Goal: Task Accomplishment & Management: Contribute content

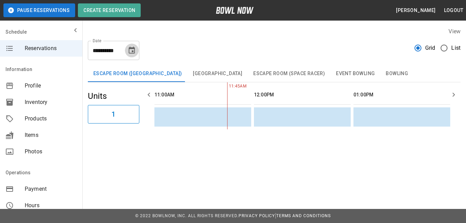
click at [132, 48] on icon "Choose date, selected date is Oct 10, 2025" at bounding box center [132, 50] width 6 height 7
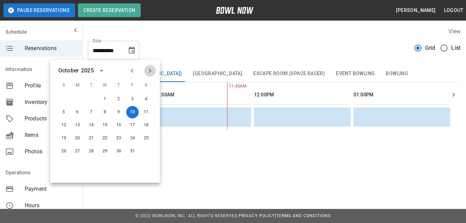
click at [151, 71] on icon "Next month" at bounding box center [150, 71] width 2 height 4
click at [149, 109] on button "8" at bounding box center [146, 112] width 12 height 12
type input "**********"
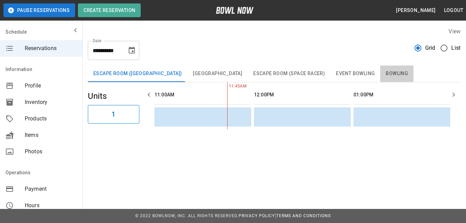
click at [383, 70] on button "Bowling" at bounding box center [396, 74] width 33 height 16
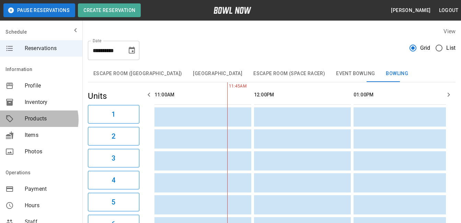
click at [36, 120] on span "Products" at bounding box center [51, 119] width 52 height 8
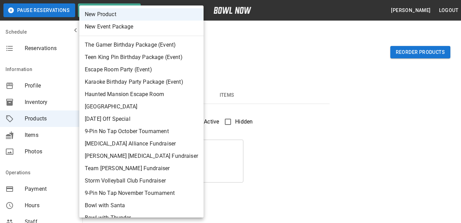
click at [234, 66] on div at bounding box center [233, 111] width 466 height 223
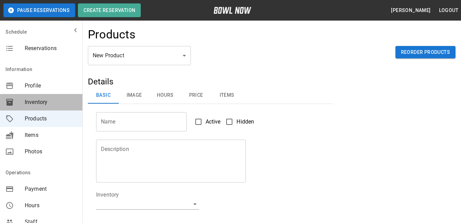
click at [54, 97] on div "Inventory" at bounding box center [41, 102] width 82 height 16
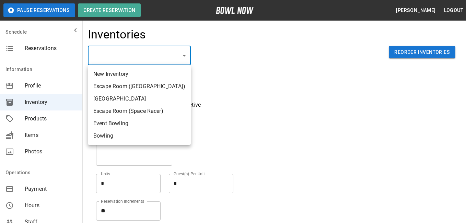
click at [150, 132] on li "Bowling" at bounding box center [139, 136] width 103 height 12
type input "**********"
type input "*******"
type textarea "**"
type textarea "*"
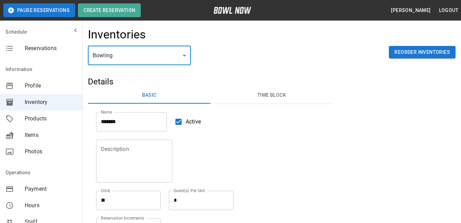
click at [270, 95] on button "Time Block" at bounding box center [271, 95] width 122 height 16
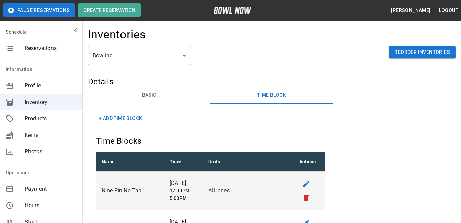
click at [118, 119] on button "+ Add Time Block" at bounding box center [120, 118] width 49 height 13
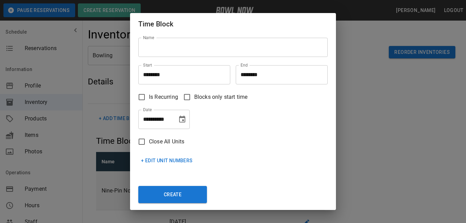
click at [179, 49] on input "Name" at bounding box center [232, 47] width 189 height 19
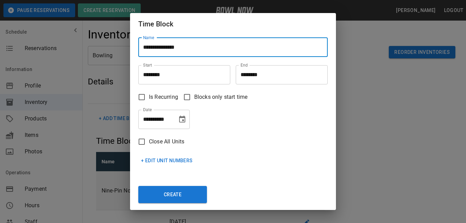
type input "**********"
click at [152, 78] on input "********" at bounding box center [181, 74] width 87 height 19
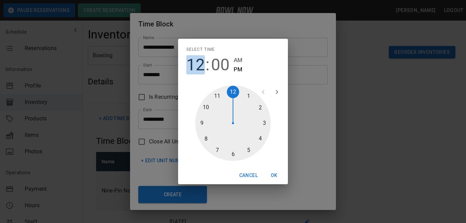
click at [192, 66] on span "12" at bounding box center [195, 64] width 19 height 19
click at [236, 59] on span "AM" at bounding box center [238, 60] width 9 height 9
click at [218, 97] on div at bounding box center [232, 122] width 75 height 75
type input "********"
click at [273, 175] on button "OK" at bounding box center [274, 175] width 22 height 13
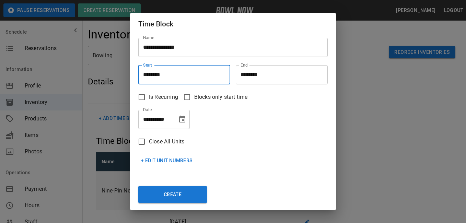
click at [275, 70] on input "********" at bounding box center [279, 74] width 87 height 19
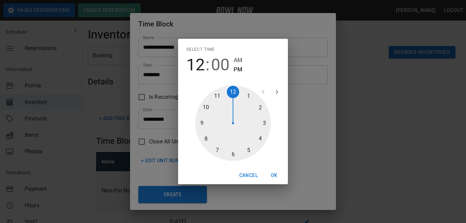
click at [247, 94] on div at bounding box center [232, 122] width 75 height 75
click at [277, 178] on button "OK" at bounding box center [274, 175] width 22 height 13
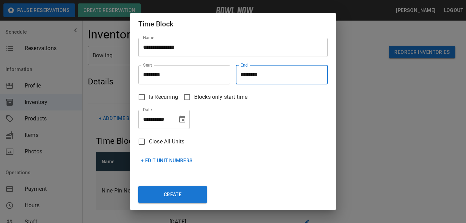
click at [246, 76] on input "********" at bounding box center [279, 74] width 87 height 19
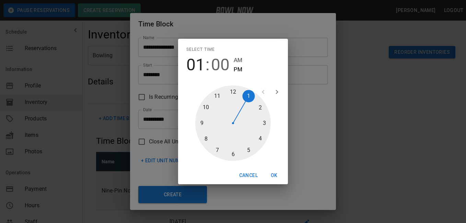
click at [258, 104] on div at bounding box center [232, 122] width 75 height 75
type input "********"
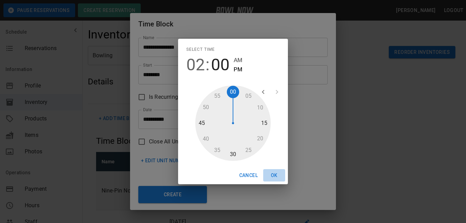
click at [273, 173] on button "OK" at bounding box center [274, 175] width 22 height 13
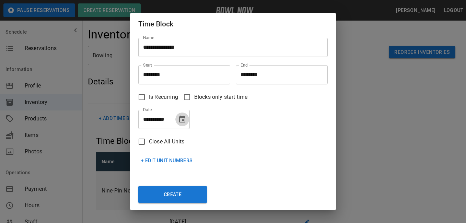
click at [179, 119] on icon "Choose date, selected date is Oct 10, 2025" at bounding box center [182, 119] width 6 height 7
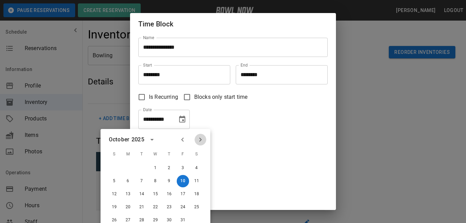
click at [198, 137] on icon "Next month" at bounding box center [200, 139] width 8 height 8
click at [195, 185] on button "8" at bounding box center [196, 181] width 12 height 12
type input "**********"
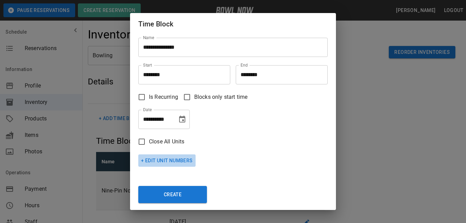
click at [182, 161] on button "+ Edit Unit Numbers" at bounding box center [166, 160] width 57 height 13
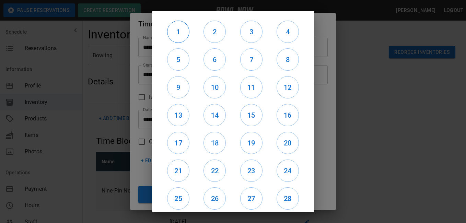
click at [182, 32] on h6 "1" at bounding box center [178, 31] width 22 height 11
click at [210, 32] on h6 "2" at bounding box center [215, 31] width 22 height 11
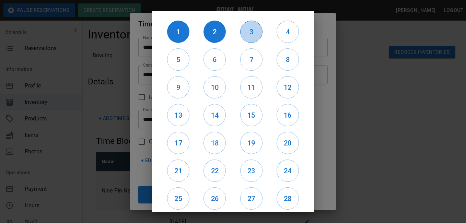
click at [240, 34] on h6 "3" at bounding box center [251, 31] width 22 height 11
click at [283, 29] on h6 "4" at bounding box center [288, 31] width 22 height 11
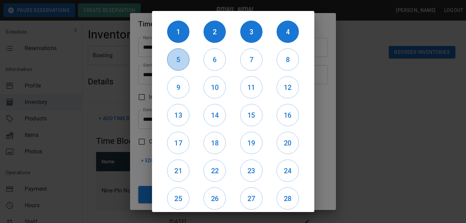
click at [185, 56] on h6 "5" at bounding box center [178, 59] width 22 height 11
click at [222, 63] on h6 "6" at bounding box center [215, 59] width 22 height 11
click at [247, 62] on h6 "7" at bounding box center [251, 59] width 22 height 11
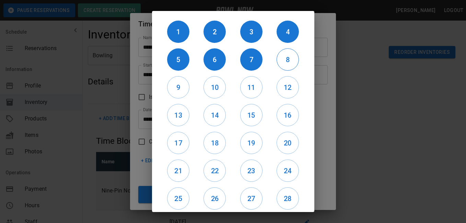
click at [283, 62] on h6 "8" at bounding box center [288, 59] width 22 height 11
click at [177, 88] on h6 "9" at bounding box center [178, 87] width 22 height 11
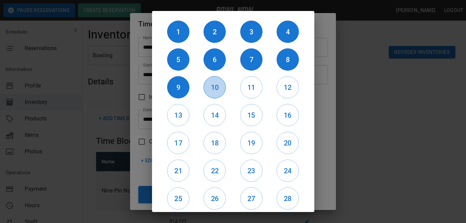
click at [209, 88] on h6 "10" at bounding box center [215, 87] width 22 height 11
click at [256, 87] on h6 "11" at bounding box center [251, 87] width 22 height 11
click at [285, 87] on h6 "12" at bounding box center [288, 87] width 22 height 11
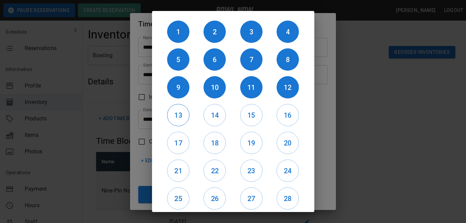
click at [174, 117] on h6 "13" at bounding box center [178, 115] width 22 height 11
click at [210, 115] on h6 "14" at bounding box center [215, 115] width 22 height 11
click at [249, 110] on h6 "15" at bounding box center [251, 115] width 22 height 11
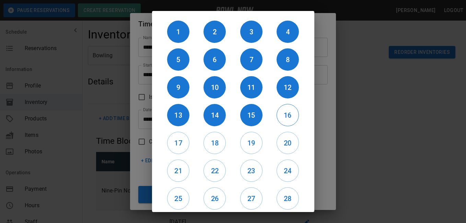
click at [285, 113] on h6 "16" at bounding box center [288, 115] width 22 height 11
click at [183, 140] on h6 "17" at bounding box center [178, 143] width 22 height 11
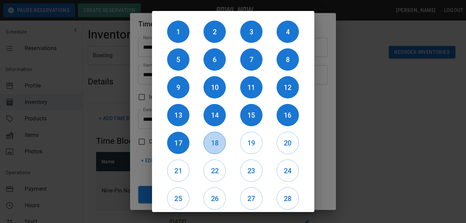
click at [218, 140] on h6 "18" at bounding box center [215, 143] width 22 height 11
click at [249, 143] on h6 "19" at bounding box center [251, 143] width 22 height 11
click at [278, 141] on h6 "20" at bounding box center [288, 143] width 22 height 11
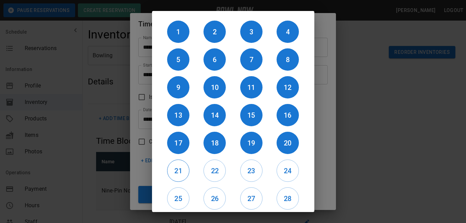
click at [186, 165] on h6 "21" at bounding box center [178, 170] width 22 height 11
click at [213, 170] on h6 "22" at bounding box center [215, 170] width 22 height 11
click at [248, 169] on h6 "23" at bounding box center [251, 170] width 22 height 11
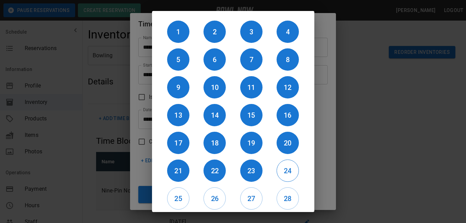
click at [278, 168] on h6 "24" at bounding box center [288, 170] width 22 height 11
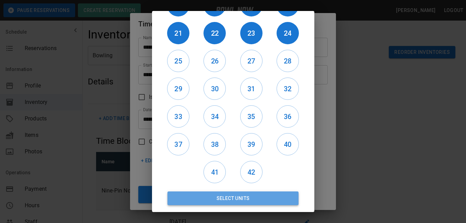
click at [266, 194] on button "Select Units" at bounding box center [232, 198] width 131 height 14
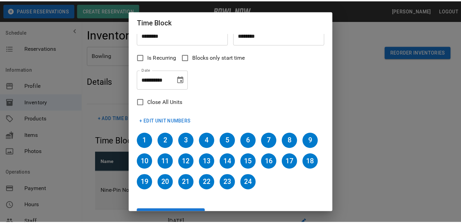
scroll to position [59, 0]
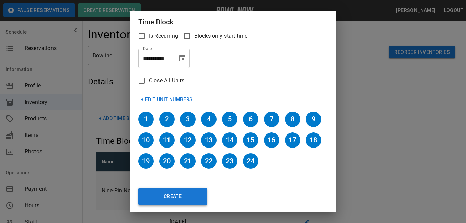
click at [184, 194] on button "Create" at bounding box center [172, 196] width 69 height 17
type input "********"
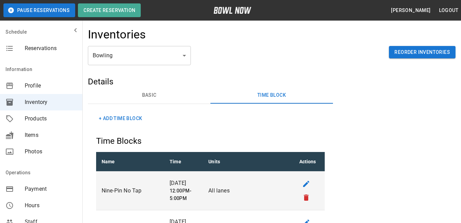
click at [43, 115] on span "Products" at bounding box center [51, 119] width 52 height 8
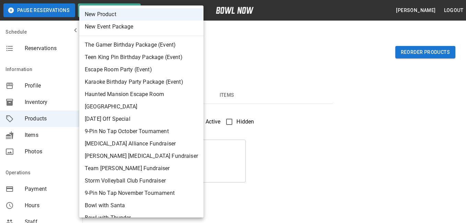
click at [162, 17] on li "New Product" at bounding box center [141, 14] width 124 height 12
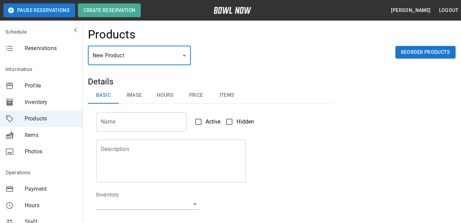
click at [123, 125] on input "Name" at bounding box center [141, 121] width 91 height 19
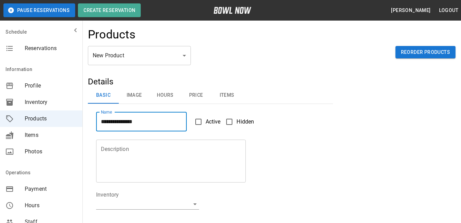
type input "**********"
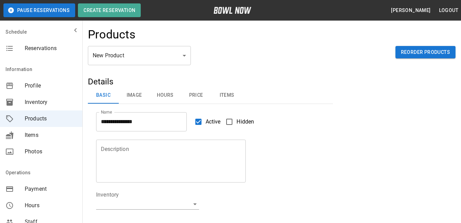
click at [152, 148] on textarea "Description" at bounding box center [171, 161] width 140 height 32
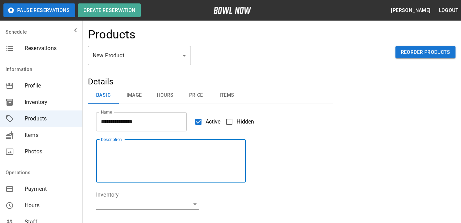
paste textarea "**********"
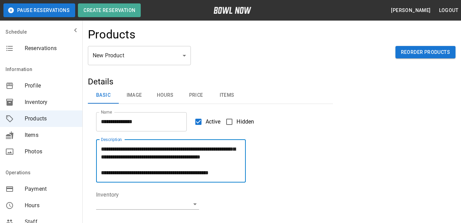
scroll to position [39, 0]
type textarea "**********"
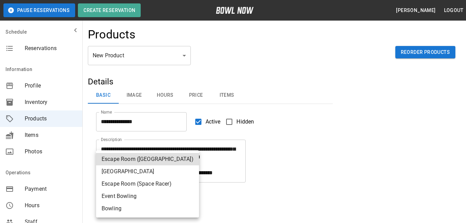
click at [190, 193] on li "Event Bowling" at bounding box center [147, 196] width 103 height 12
type input "**********"
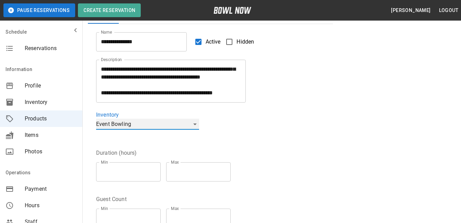
scroll to position [117, 0]
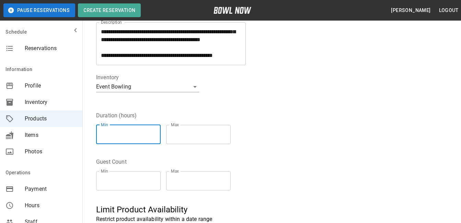
click at [132, 129] on input "*" at bounding box center [128, 134] width 64 height 19
type input "*"
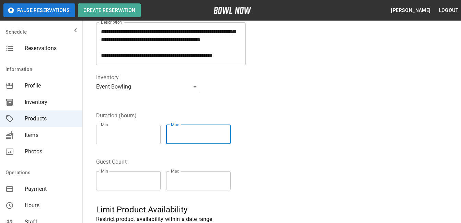
type input "*"
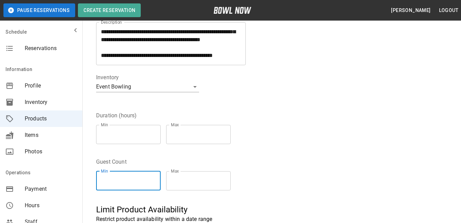
type input "*"
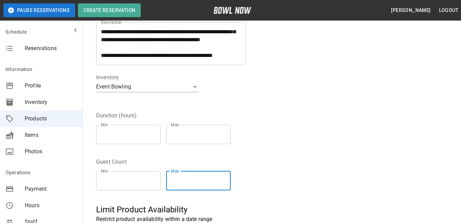
type input "*"
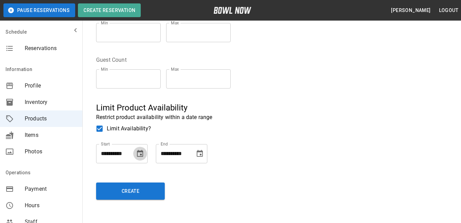
click at [141, 150] on icon "Choose date" at bounding box center [140, 154] width 8 height 8
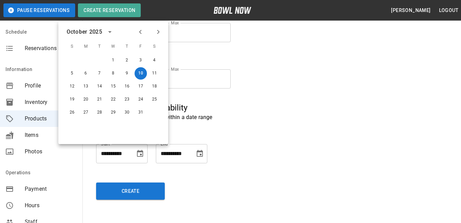
click at [158, 31] on icon "Next month" at bounding box center [158, 32] width 2 height 4
click at [155, 75] on button "8" at bounding box center [154, 73] width 12 height 12
type input "**********"
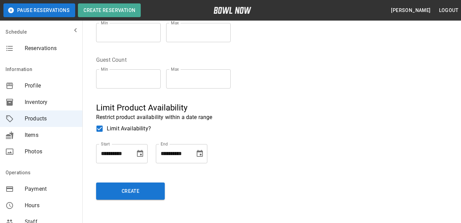
click at [198, 152] on icon "Choose date" at bounding box center [200, 153] width 6 height 7
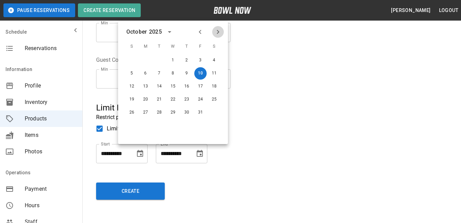
click at [217, 31] on icon "Next month" at bounding box center [218, 32] width 8 height 8
click at [216, 73] on button "8" at bounding box center [214, 73] width 12 height 12
type input "**********"
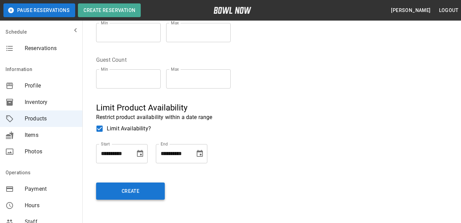
click at [138, 190] on button "Create" at bounding box center [130, 190] width 69 height 17
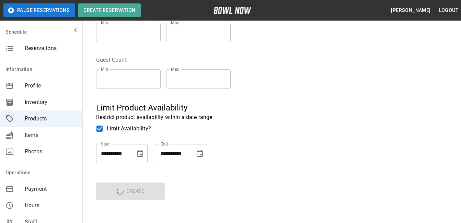
type input "**"
type input "**********"
type textarea "**********"
type input "*"
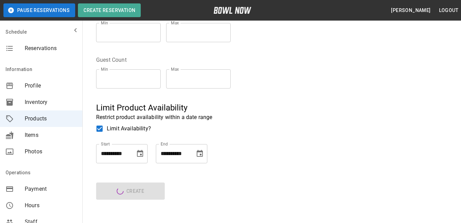
type input "*"
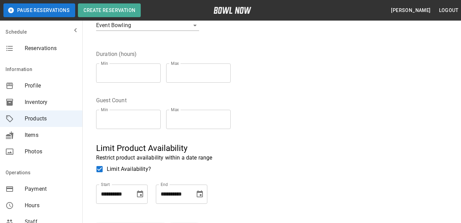
scroll to position [24, 0]
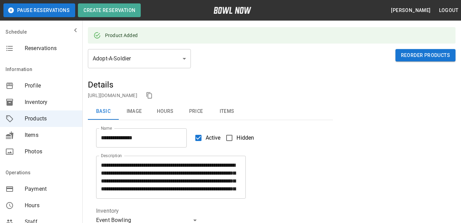
click at [137, 110] on button "Image" at bounding box center [134, 111] width 31 height 16
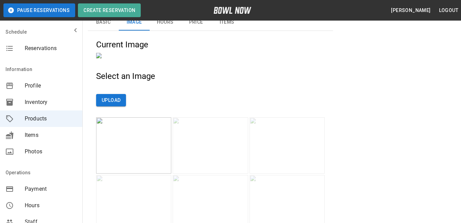
scroll to position [163, 0]
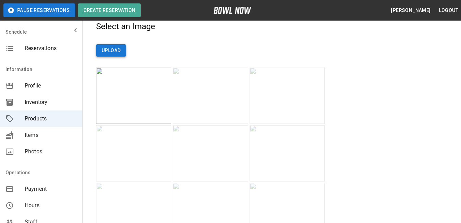
click at [120, 57] on button "Upload" at bounding box center [111, 50] width 30 height 13
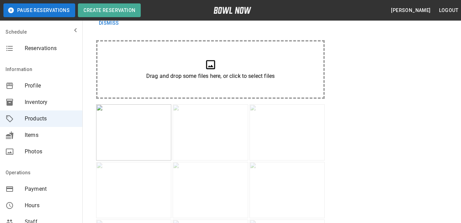
click at [211, 71] on icon at bounding box center [210, 65] width 12 height 12
click at [139, 161] on img at bounding box center [133, 132] width 75 height 56
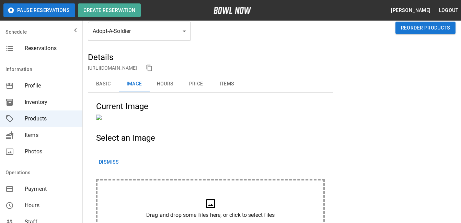
scroll to position [19, 0]
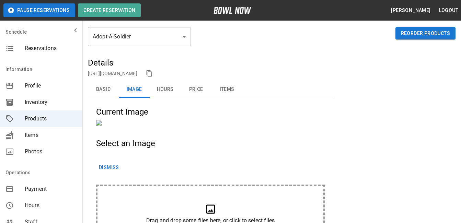
click at [170, 87] on button "Hours" at bounding box center [165, 89] width 31 height 16
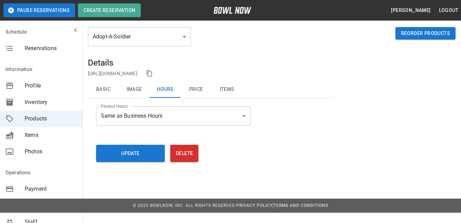
scroll to position [9, 0]
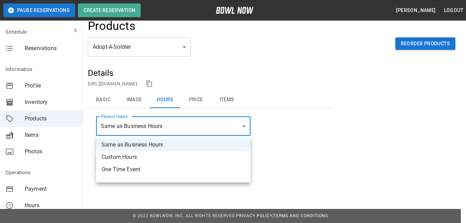
click at [149, 166] on li "One Time Event" at bounding box center [173, 169] width 154 height 12
type input "**********"
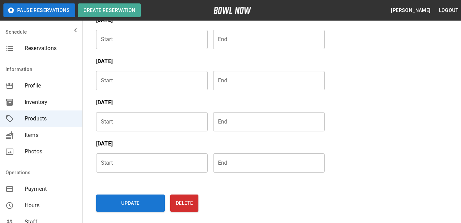
scroll to position [274, 0]
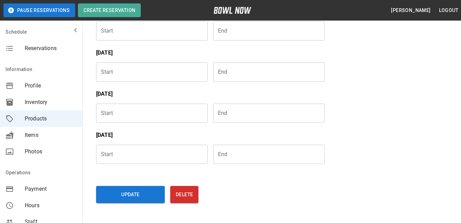
click at [167, 156] on input "Choose time" at bounding box center [149, 154] width 107 height 19
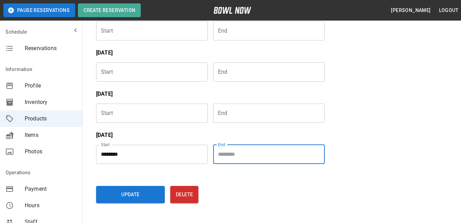
click at [227, 153] on input "Choose time" at bounding box center [266, 154] width 107 height 19
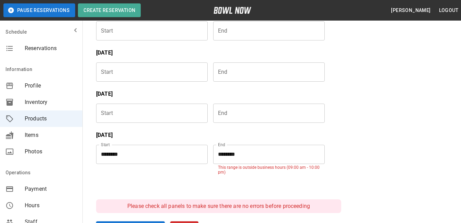
click at [238, 153] on input "********" at bounding box center [266, 154] width 107 height 19
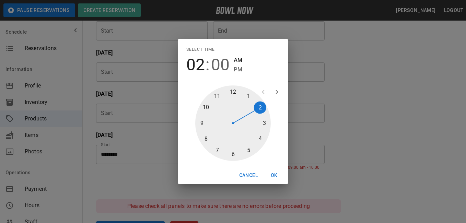
click at [239, 73] on span "PM" at bounding box center [238, 69] width 9 height 9
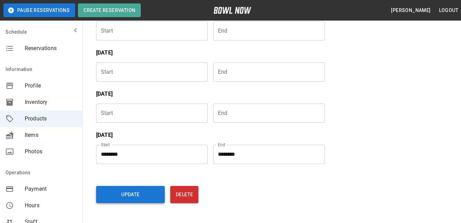
click at [159, 190] on button "Update" at bounding box center [130, 194] width 69 height 17
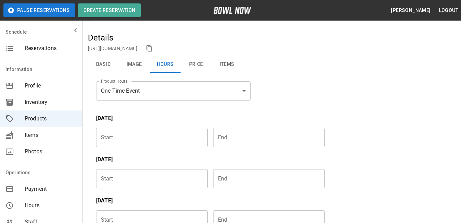
scroll to position [32, 0]
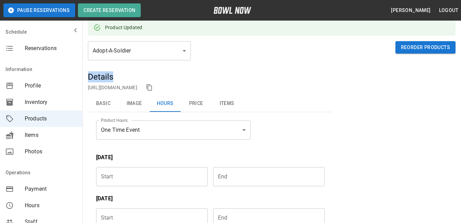
drag, startPoint x: 204, startPoint y: 76, endPoint x: 197, endPoint y: 76, distance: 6.5
drag, startPoint x: 197, startPoint y: 76, endPoint x: 196, endPoint y: 104, distance: 28.1
click at [196, 104] on button "Price" at bounding box center [195, 103] width 31 height 16
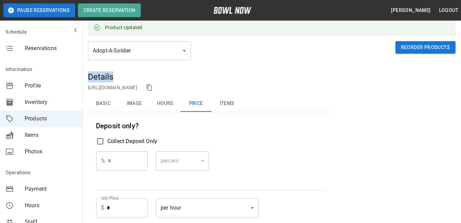
click at [123, 208] on input "*" at bounding box center [127, 207] width 41 height 19
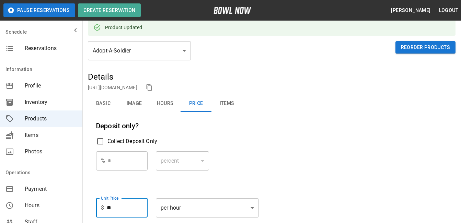
type input "**"
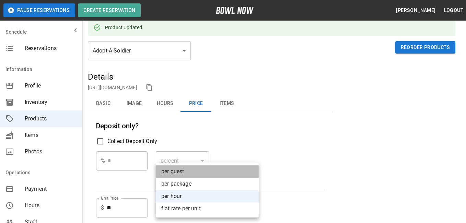
click at [198, 173] on li "per guest" at bounding box center [207, 171] width 103 height 12
type input "*****"
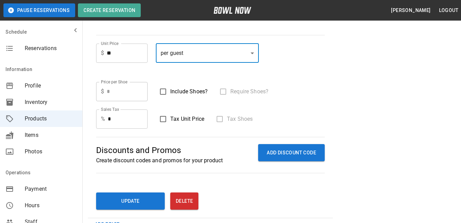
scroll to position [167, 0]
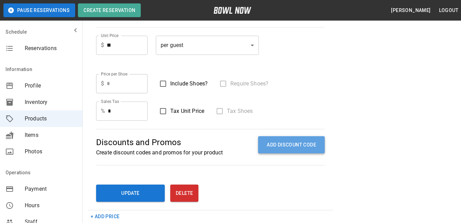
click at [282, 148] on button "ADD DISCOUNT CODE" at bounding box center [291, 144] width 67 height 17
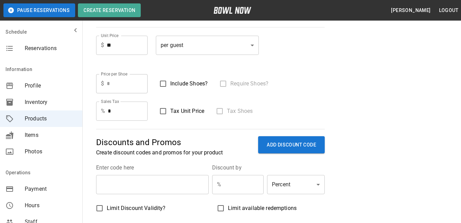
click at [135, 193] on input "text" at bounding box center [152, 184] width 113 height 19
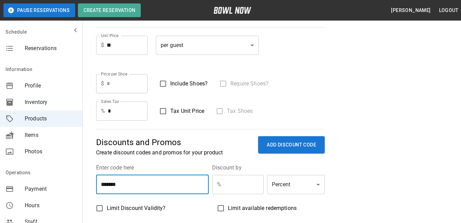
type input "*******"
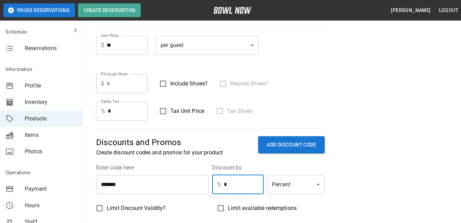
type input "*"
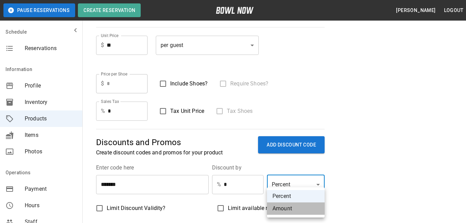
click at [287, 206] on li "Amount" at bounding box center [296, 208] width 58 height 12
type input "******"
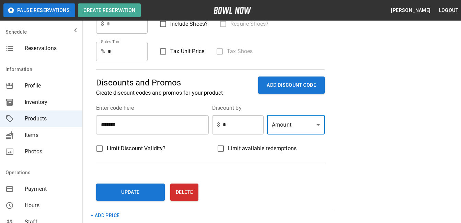
scroll to position [241, 0]
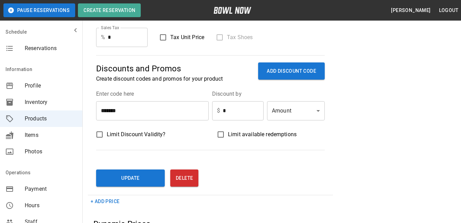
click at [145, 137] on span "Limit Discount Validity?" at bounding box center [136, 134] width 59 height 8
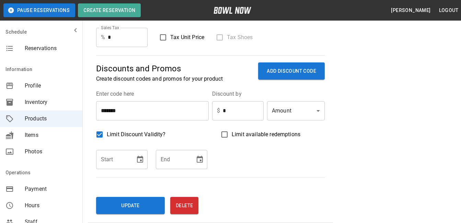
click at [135, 160] on button "Choose date" at bounding box center [140, 160] width 14 height 14
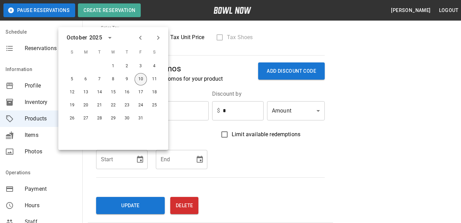
click at [139, 78] on button "10" at bounding box center [140, 79] width 12 height 12
type input "**********"
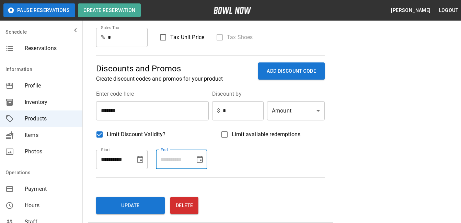
click at [167, 155] on input "Start" at bounding box center [173, 159] width 34 height 19
click at [199, 160] on icon "Choose date" at bounding box center [200, 159] width 8 height 8
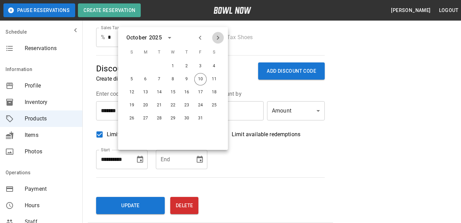
click at [215, 38] on icon "Next month" at bounding box center [218, 38] width 8 height 8
click at [200, 78] on button "7" at bounding box center [200, 79] width 12 height 12
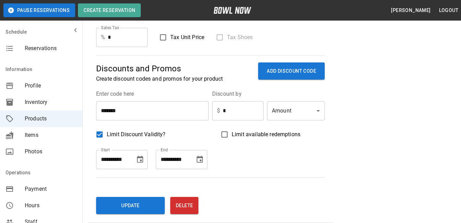
type input "**********"
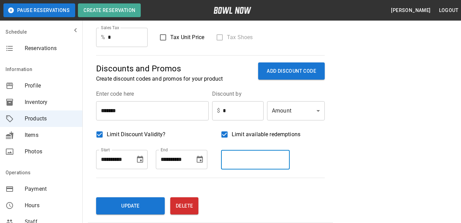
click at [233, 162] on input "number" at bounding box center [255, 159] width 69 height 19
type input "*"
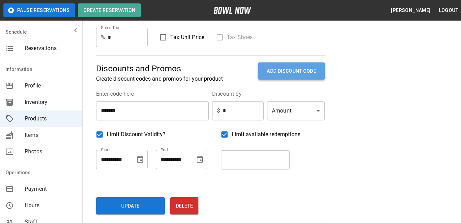
click at [287, 75] on button "ADD DISCOUNT CODE" at bounding box center [291, 70] width 67 height 17
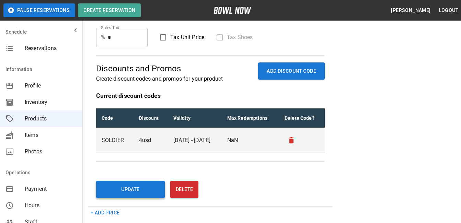
click at [140, 190] on button "Update" at bounding box center [130, 189] width 69 height 17
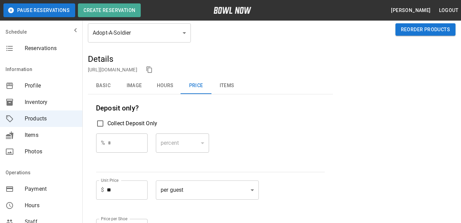
scroll to position [42, 0]
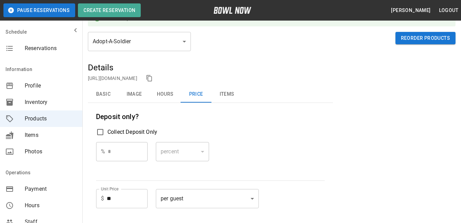
click at [225, 94] on button "Items" at bounding box center [226, 94] width 31 height 16
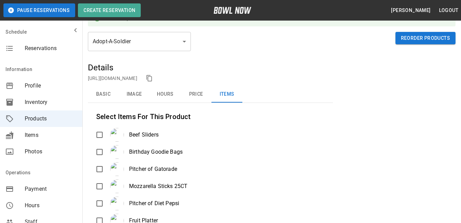
click at [225, 94] on button "Items" at bounding box center [226, 94] width 31 height 16
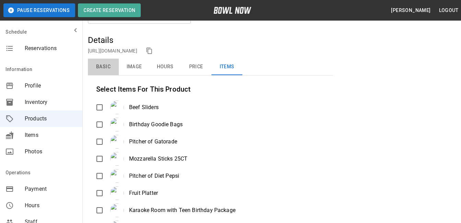
click at [106, 65] on button "Basic" at bounding box center [103, 67] width 31 height 16
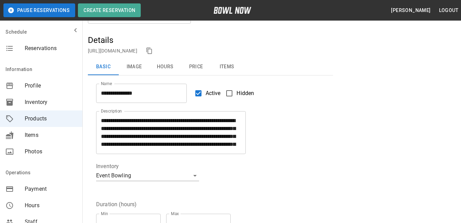
scroll to position [0, 0]
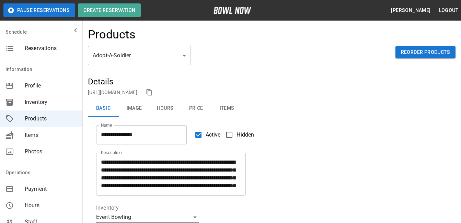
click at [135, 108] on button "Image" at bounding box center [134, 108] width 31 height 16
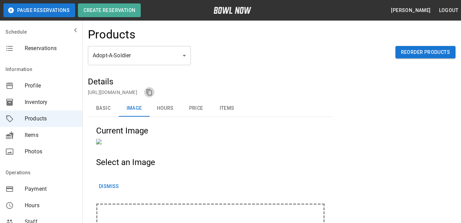
click at [153, 92] on icon "copy link" at bounding box center [149, 92] width 7 height 7
